Goal: Transaction & Acquisition: Book appointment/travel/reservation

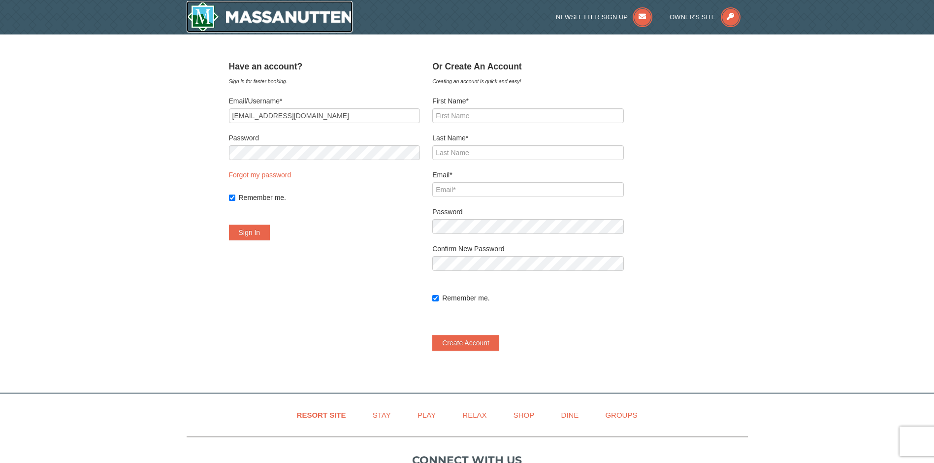
click at [229, 15] on img at bounding box center [270, 16] width 166 height 31
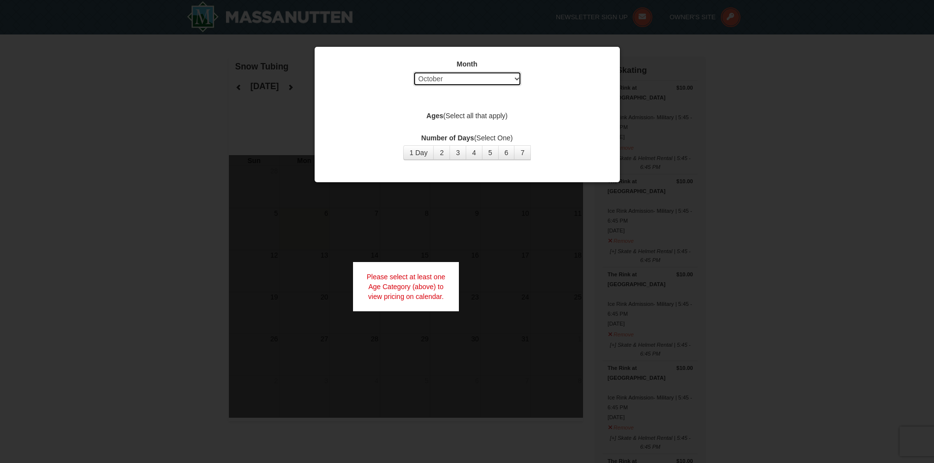
select select "12"
click at [419, 153] on button "1 Day" at bounding box center [418, 152] width 31 height 15
click at [484, 114] on label "Ages (Select all that apply)" at bounding box center [467, 116] width 281 height 10
click at [540, 116] on label "Ages (Select all that apply)" at bounding box center [467, 116] width 281 height 10
click at [570, 130] on div "Month Select October November December January February March April May June Ju…" at bounding box center [466, 110] width 295 height 116
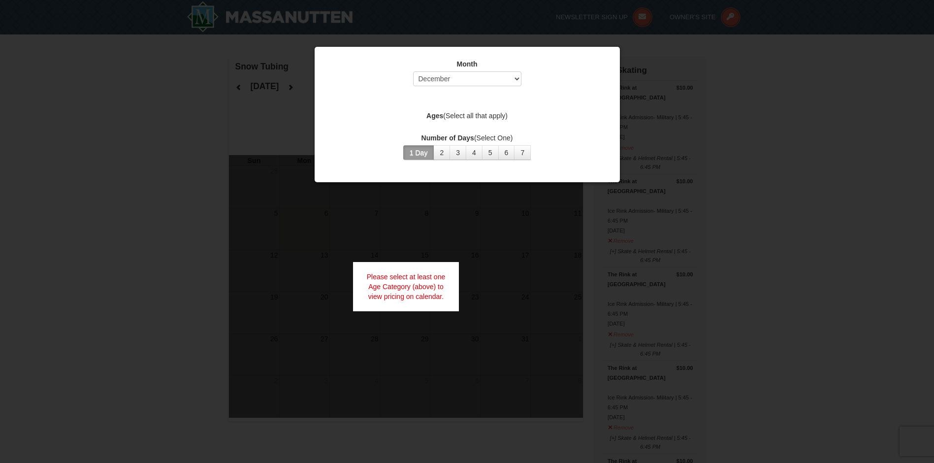
click at [423, 149] on button "1 Day" at bounding box center [418, 152] width 31 height 15
click at [479, 110] on div "Month Select October November December January February March April May June Ju…" at bounding box center [466, 110] width 295 height 116
click at [456, 119] on label "Ages (Select all that apply)" at bounding box center [467, 116] width 281 height 10
click at [645, 72] on div at bounding box center [467, 231] width 934 height 463
click at [754, 75] on div at bounding box center [467, 231] width 934 height 463
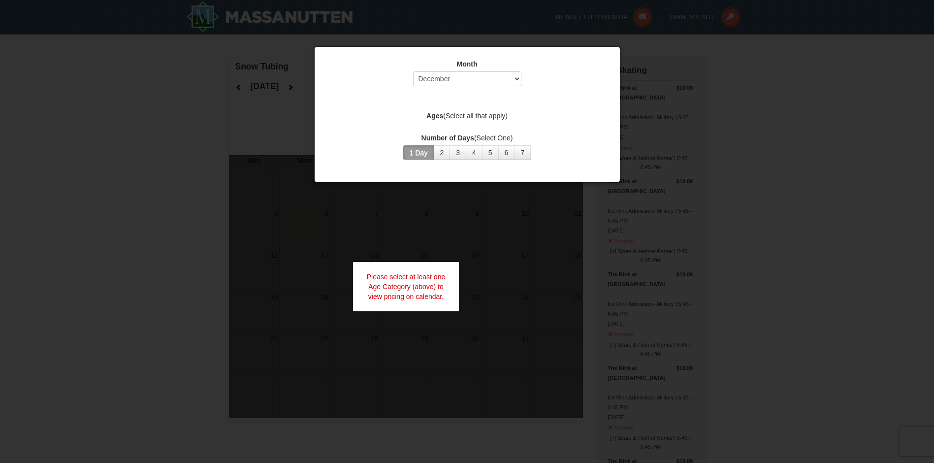
drag, startPoint x: 483, startPoint y: 194, endPoint x: 489, endPoint y: 218, distance: 24.5
click at [491, 224] on div at bounding box center [467, 231] width 934 height 463
click at [401, 277] on div "Please select at least one Age Category (above) to view pricing on calendar." at bounding box center [406, 286] width 106 height 49
select select "12"
click at [418, 154] on button "1 Day" at bounding box center [418, 152] width 31 height 15
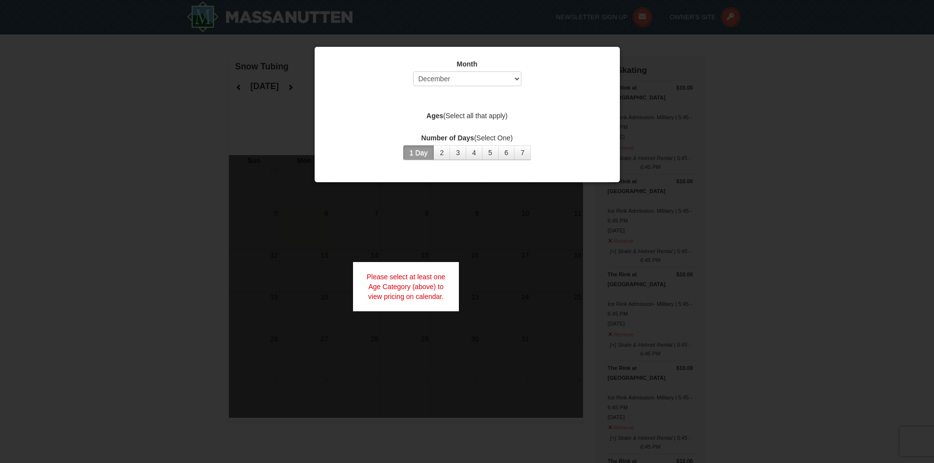
click at [479, 112] on label "Ages (Select all that apply)" at bounding box center [467, 116] width 281 height 10
click at [521, 113] on label "Ages (Select all that apply)" at bounding box center [467, 116] width 281 height 10
click at [573, 116] on label "Ages (Select all that apply)" at bounding box center [467, 116] width 281 height 10
click at [461, 126] on div "Month Select October November December January February March April May June Ju…" at bounding box center [466, 110] width 295 height 116
click at [415, 132] on div "Month Select October November December January February March April May June Ju…" at bounding box center [466, 110] width 295 height 116
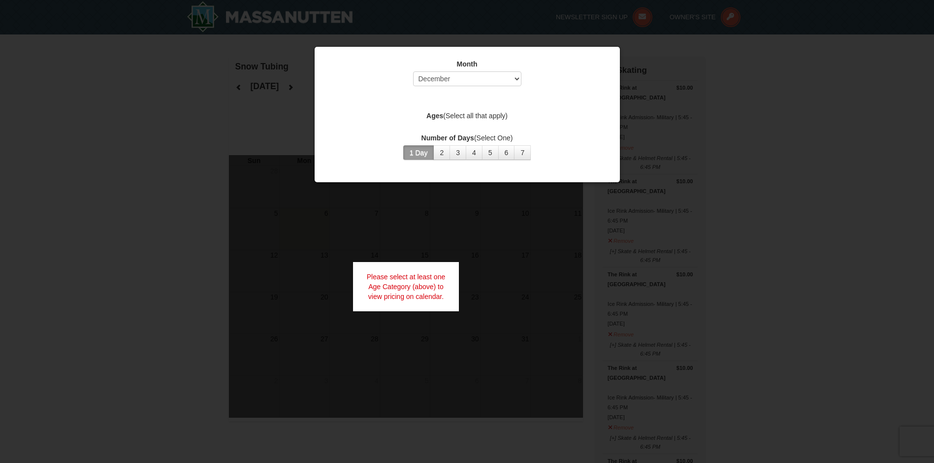
click at [381, 121] on div "Ages (Select all that apply)" at bounding box center [467, 117] width 281 height 12
click at [375, 107] on div "Month Select October November December January February March April May June Ju…" at bounding box center [466, 110] width 295 height 116
click at [469, 100] on div "Month Select October November December January February March April May June Ju…" at bounding box center [466, 110] width 295 height 116
click at [562, 104] on div "Month Select October November December January February March April May June Ju…" at bounding box center [466, 110] width 295 height 116
click at [564, 154] on div "Number of Days (Select One) 1 Day 2 3 4 5 6 7 8 9 10 11 12 13 14 15" at bounding box center [467, 146] width 281 height 27
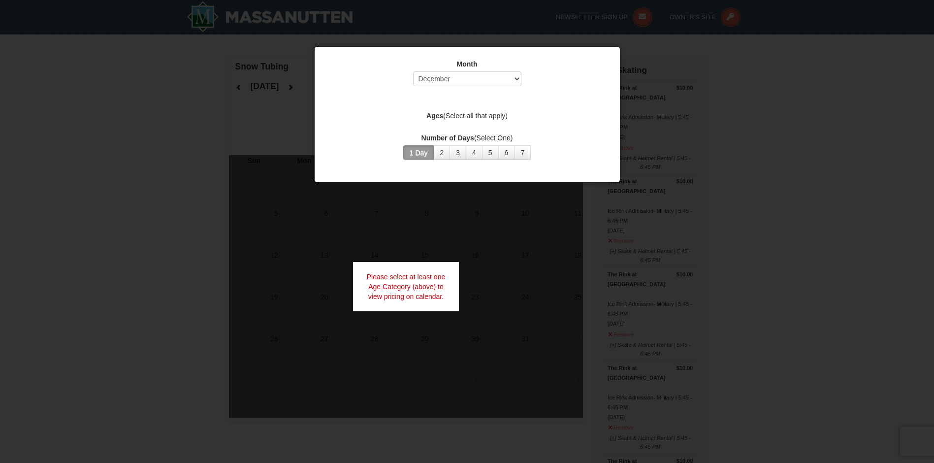
click at [504, 171] on div "Month Select October November December January February March April May June Ju…" at bounding box center [467, 114] width 306 height 136
click at [404, 275] on div "Please select at least one Age Category (above) to view pricing on calendar." at bounding box center [406, 286] width 106 height 49
drag, startPoint x: 786, startPoint y: 63, endPoint x: 821, endPoint y: 72, distance: 36.2
click at [821, 72] on div at bounding box center [467, 231] width 934 height 463
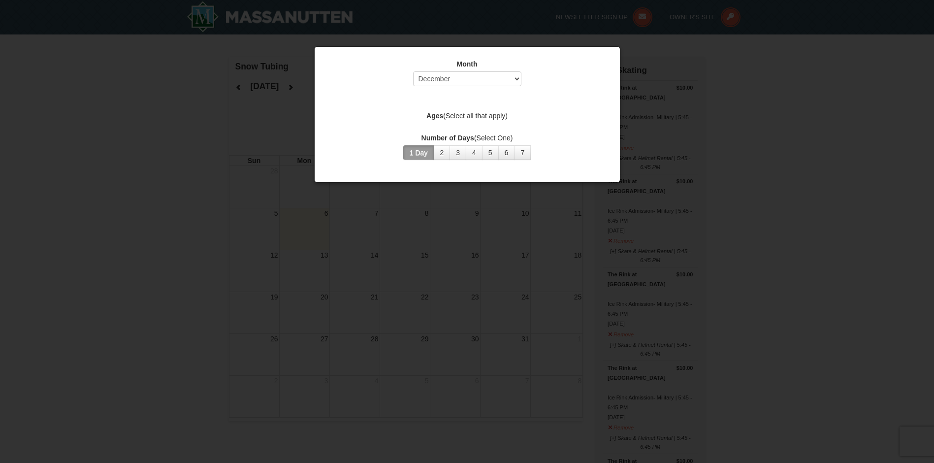
click at [173, 175] on div at bounding box center [467, 231] width 934 height 463
drag, startPoint x: 821, startPoint y: 178, endPoint x: 833, endPoint y: 170, distance: 14.2
click at [833, 170] on div at bounding box center [467, 231] width 934 height 463
drag, startPoint x: 425, startPoint y: 34, endPoint x: 404, endPoint y: 32, distance: 21.3
click at [404, 32] on div at bounding box center [467, 231] width 934 height 463
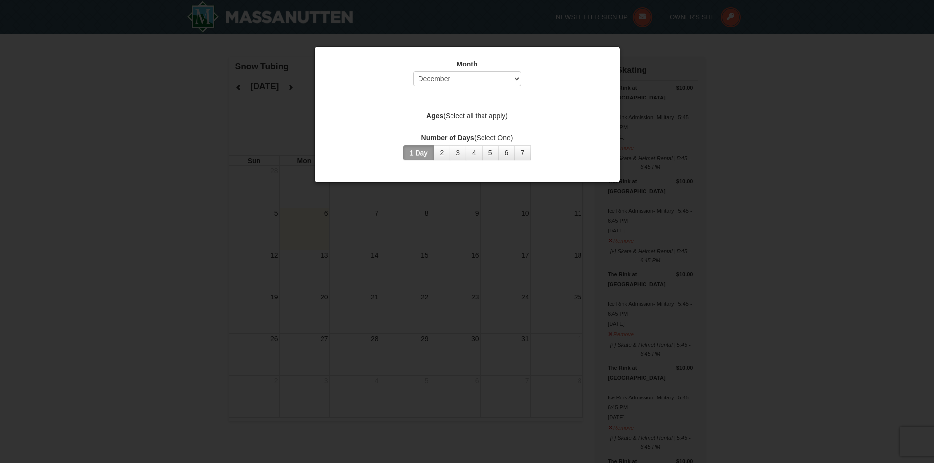
click at [461, 27] on div at bounding box center [467, 231] width 934 height 463
click at [793, 138] on div at bounding box center [467, 231] width 934 height 463
click at [857, 351] on div at bounding box center [467, 231] width 934 height 463
